Goal: Information Seeking & Learning: Understand process/instructions

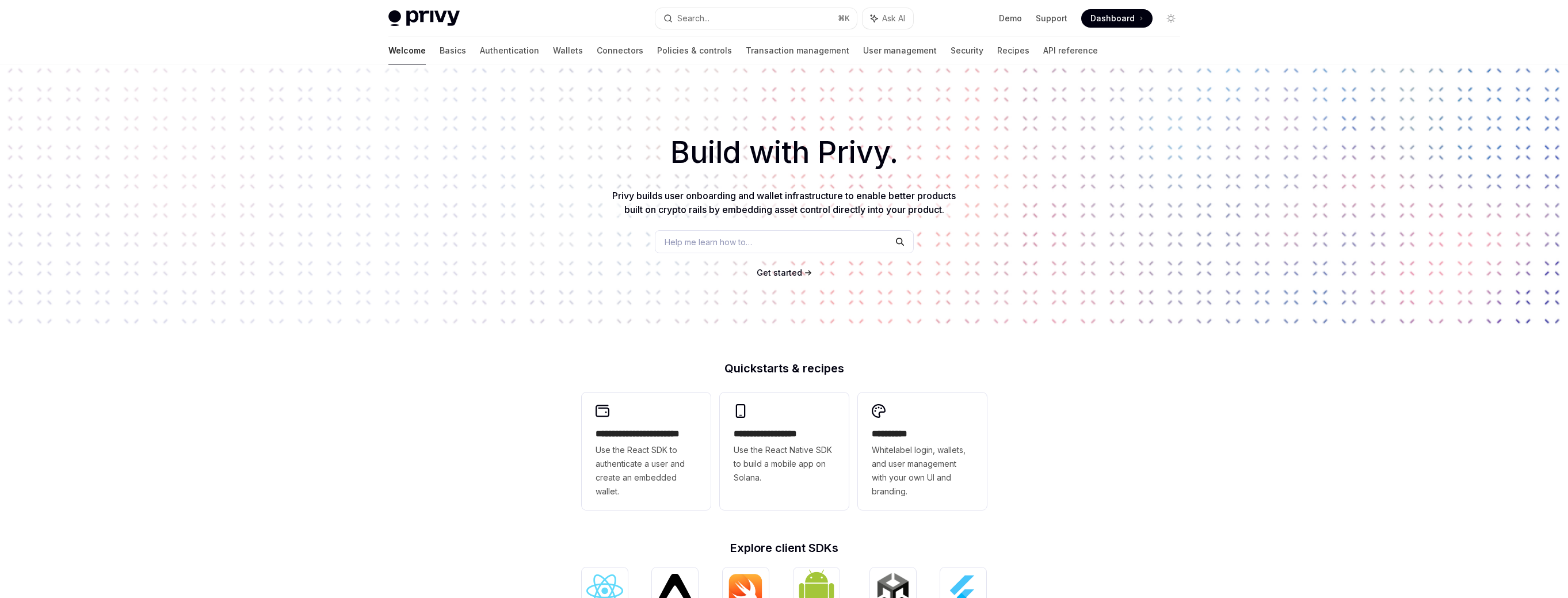
click at [747, 234] on div "Help me learn how to…" at bounding box center [784, 242] width 259 height 23
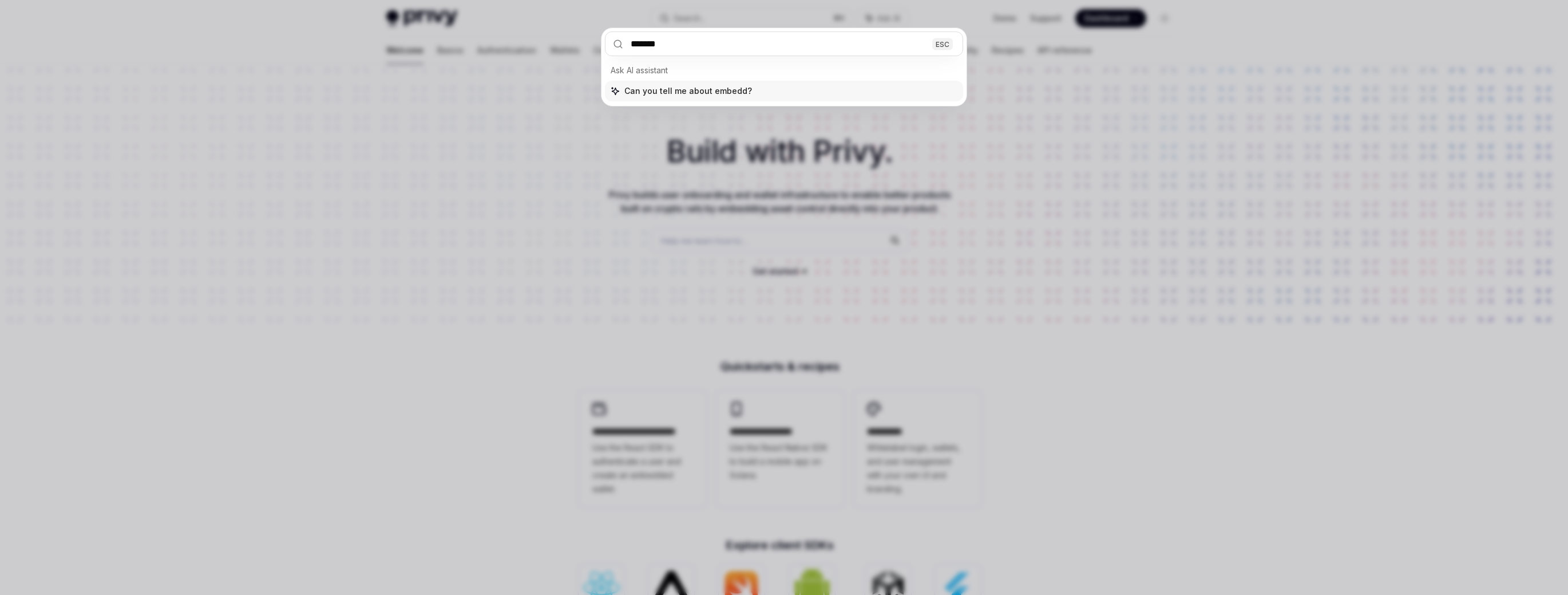
type input "********"
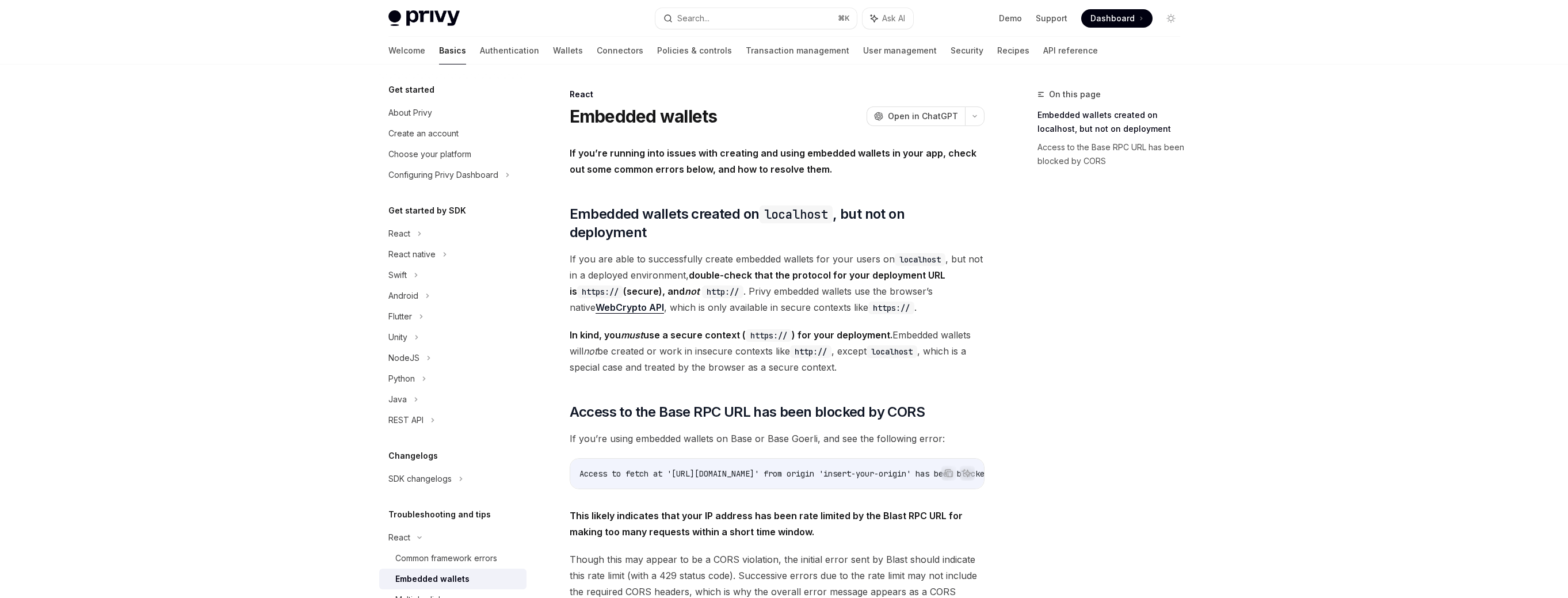
click at [657, 158] on span "If you’re running into issues with creating and using embedded wallets in your …" at bounding box center [777, 161] width 415 height 32
click at [439, 49] on link "Basics" at bounding box center [452, 50] width 27 height 28
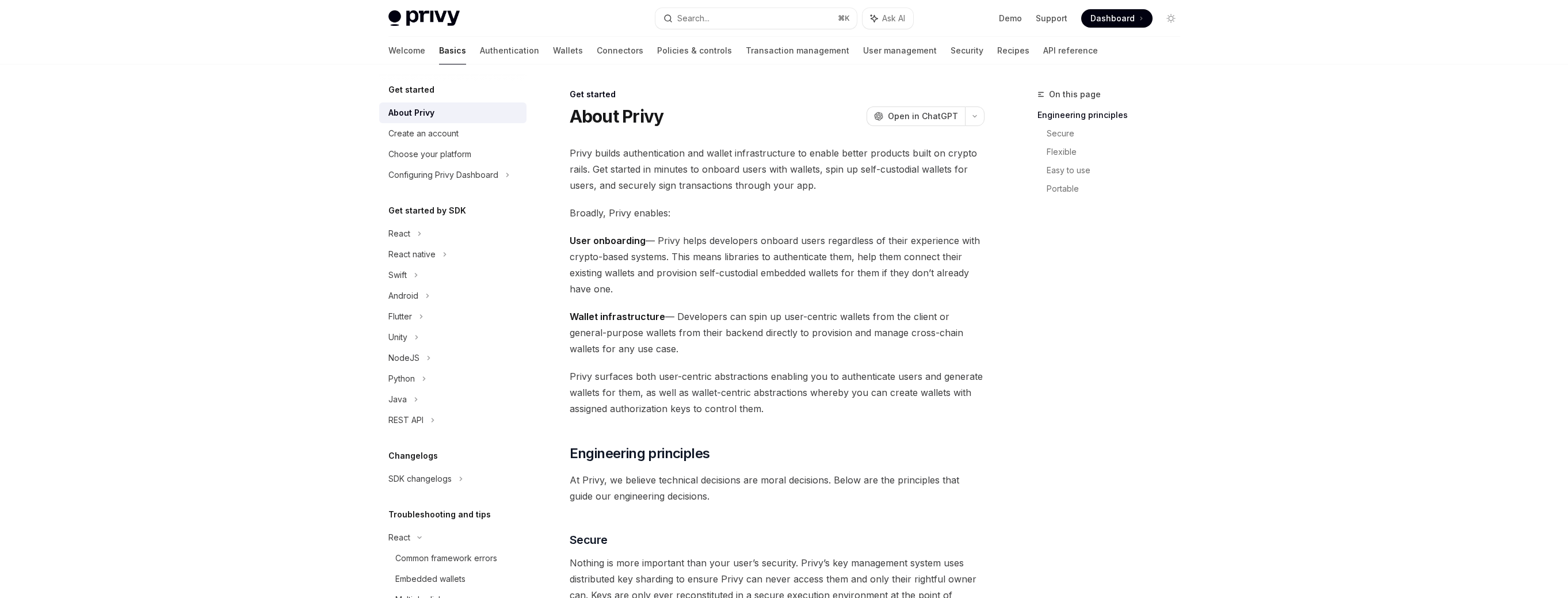
click at [408, 84] on h5 "Get started" at bounding box center [411, 89] width 46 height 14
click at [416, 129] on div "Create an account" at bounding box center [424, 133] width 71 height 14
type textarea "*"
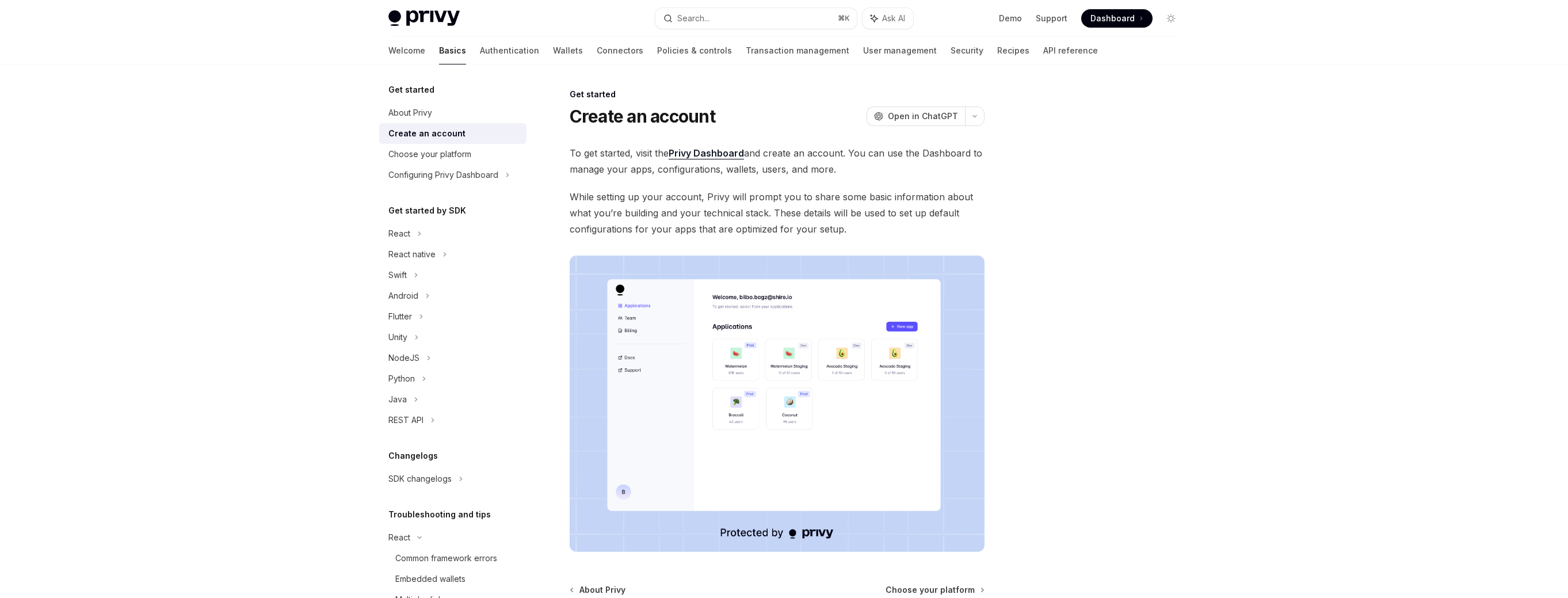
click at [1106, 27] on span at bounding box center [1117, 18] width 71 height 19
